Goal: Information Seeking & Learning: Learn about a topic

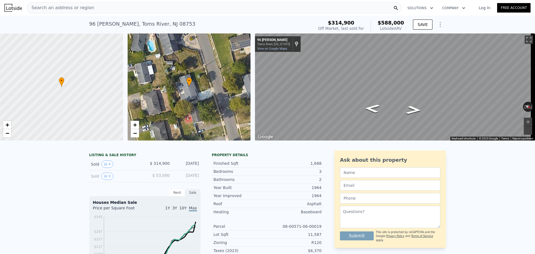
click at [115, 177] on div "Sold 0" at bounding box center [116, 176] width 50 height 7
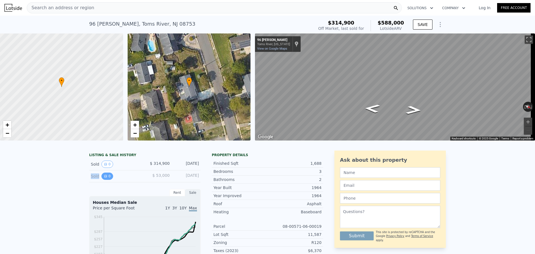
click at [106, 180] on button "0" at bounding box center [107, 176] width 12 height 7
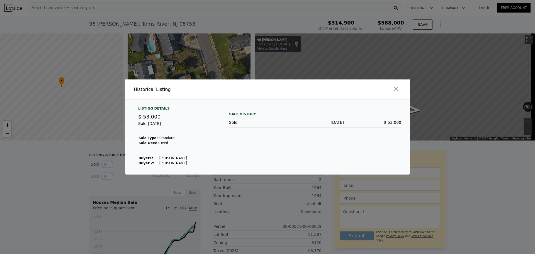
click at [221, 146] on div "Listing Details $ 53,000 Sold [DATE] Sale Type: Standard Sale Deed: Deed Buyer …" at bounding box center [267, 140] width 285 height 68
click at [222, 146] on div "Listing Details $ 53,000 Sold [DATE] Sale Type: Standard Sale Deed: Deed Buyer …" at bounding box center [267, 140] width 285 height 68
click at [396, 91] on icon "button" at bounding box center [396, 89] width 8 height 8
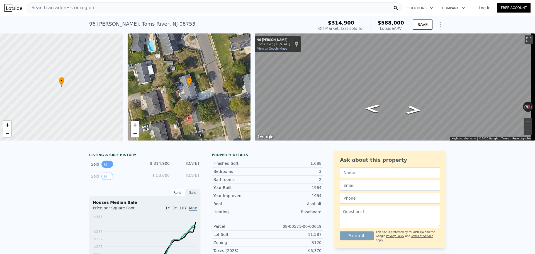
click at [107, 168] on button "0" at bounding box center [107, 164] width 12 height 7
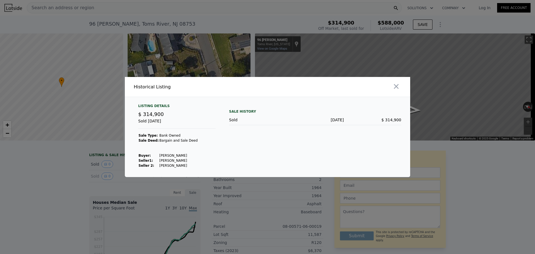
click at [216, 126] on div "Listing Details $ 314,900 Sold [DATE] Sale Type: Bank Owned Sale Deed: Bargain …" at bounding box center [177, 136] width 86 height 64
click at [397, 89] on icon "button" at bounding box center [396, 86] width 8 height 8
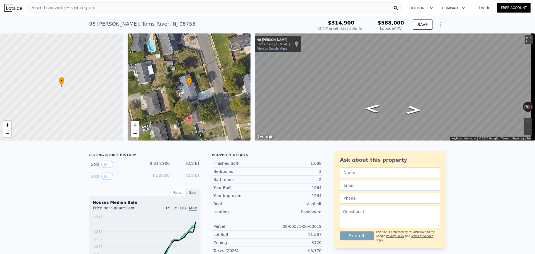
click at [438, 25] on icon "Show Options" at bounding box center [440, 24] width 7 height 7
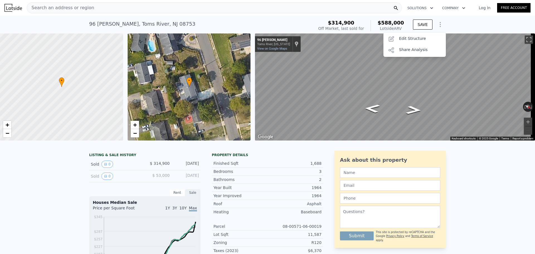
click at [451, 20] on div "[STREET_ADDRESS][PERSON_NAME] Sold [DATE] for $314,900 (~ARV $588k ) $314,900 O…" at bounding box center [267, 25] width 535 height 18
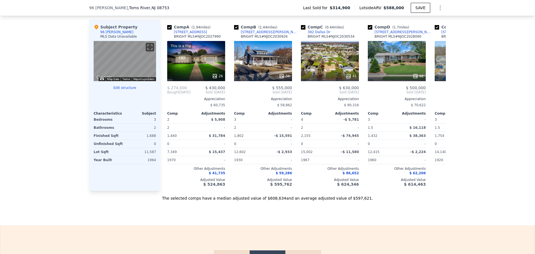
scroll to position [667, 0]
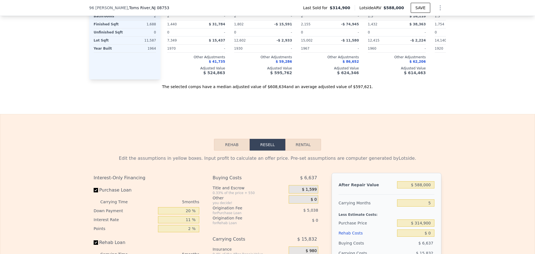
click at [240, 149] on button "Rehab" at bounding box center [232, 145] width 36 height 12
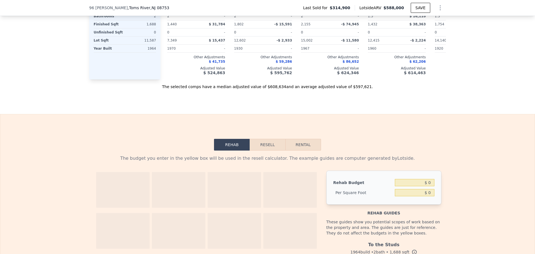
click at [262, 149] on button "Resell" at bounding box center [267, 145] width 35 height 12
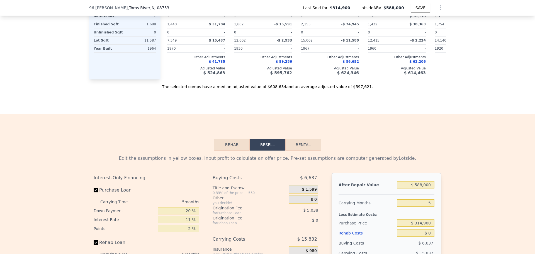
click at [282, 151] on button "Resell" at bounding box center [268, 145] width 36 height 12
click at [292, 151] on button "Rental" at bounding box center [303, 145] width 36 height 12
select select "30"
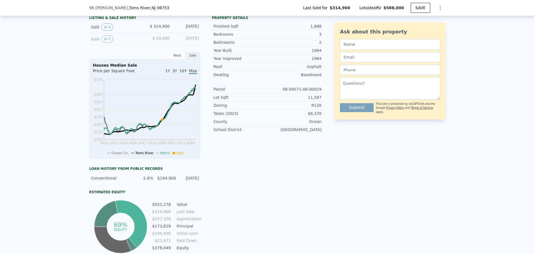
scroll to position [82, 0]
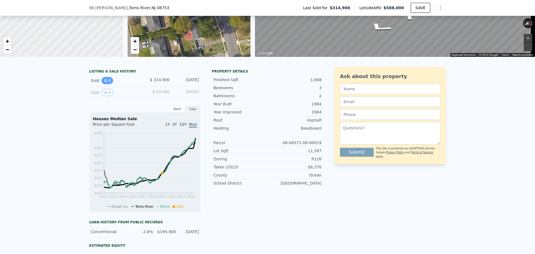
click at [106, 83] on button "0" at bounding box center [107, 80] width 12 height 7
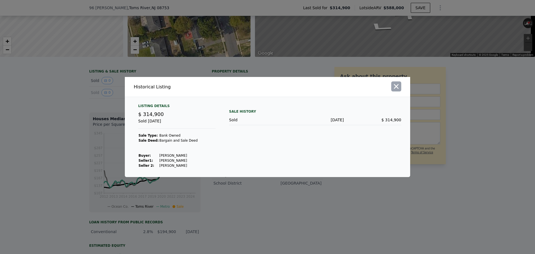
click at [400, 84] on button "button" at bounding box center [396, 86] width 10 height 10
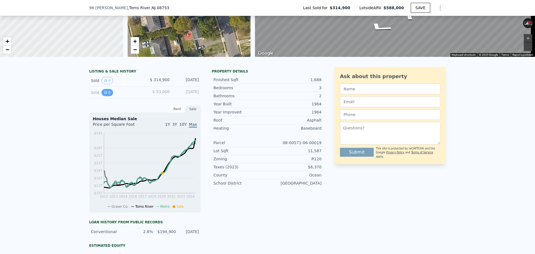
click at [109, 96] on button "0" at bounding box center [107, 92] width 12 height 7
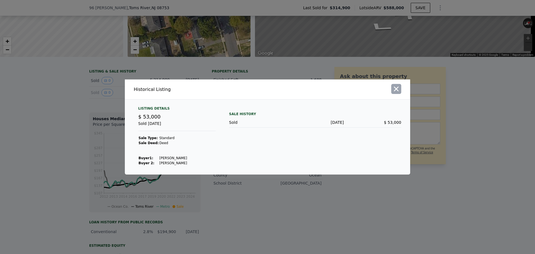
click at [401, 88] on button "button" at bounding box center [396, 89] width 10 height 10
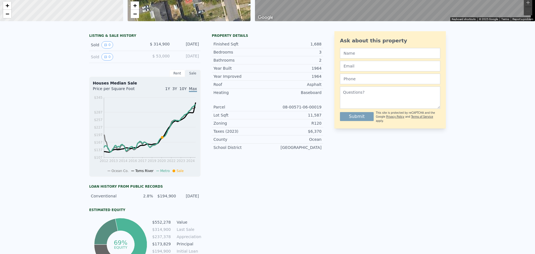
scroll to position [0, 0]
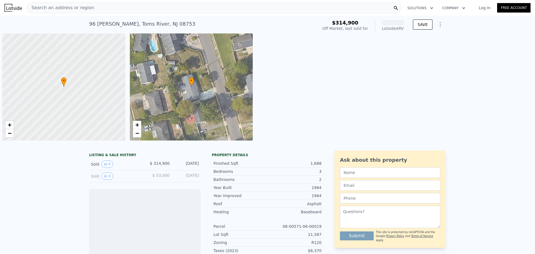
scroll to position [0, 2]
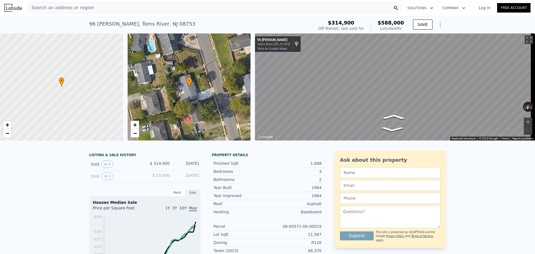
click at [535, 71] on html "Search an address or region Solutions Company Open main menu Log In Free Accoun…" at bounding box center [267, 127] width 535 height 254
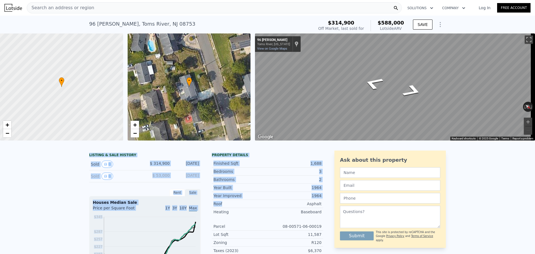
drag, startPoint x: 260, startPoint y: 207, endPoint x: 59, endPoint y: 184, distance: 202.0
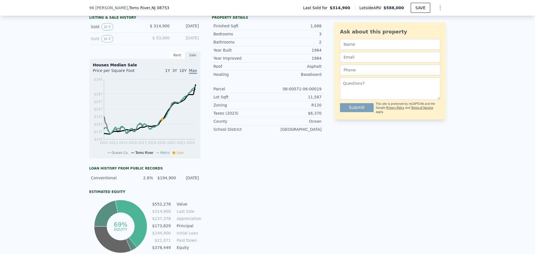
scroll to position [137, 0]
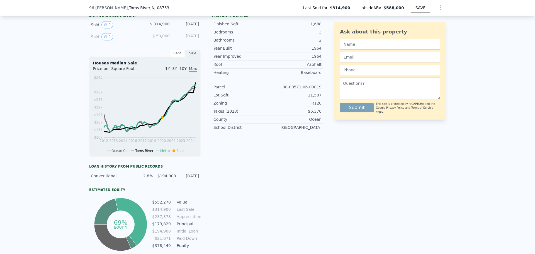
click at [145, 37] on div "$ 53,000" at bounding box center [157, 36] width 25 height 7
click at [106, 28] on button "0" at bounding box center [107, 24] width 12 height 7
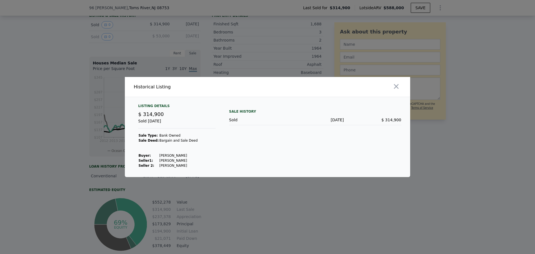
click at [191, 122] on div "Sold [DATE]" at bounding box center [176, 123] width 77 height 10
click at [192, 123] on div "Sold [DATE]" at bounding box center [176, 123] width 77 height 10
click at [58, 76] on div at bounding box center [267, 127] width 535 height 254
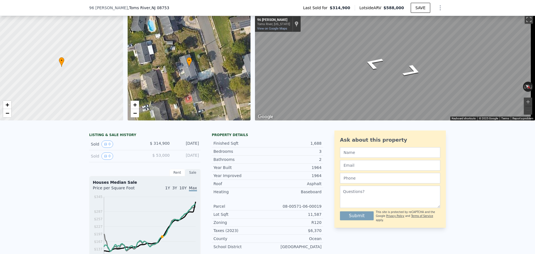
scroll to position [54, 0]
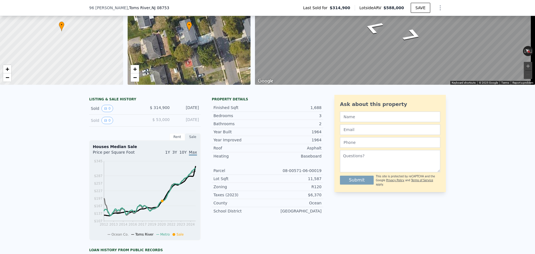
click at [151, 124] on div "$ 53,000" at bounding box center [157, 120] width 25 height 7
